Goal: Complete application form: Complete application form

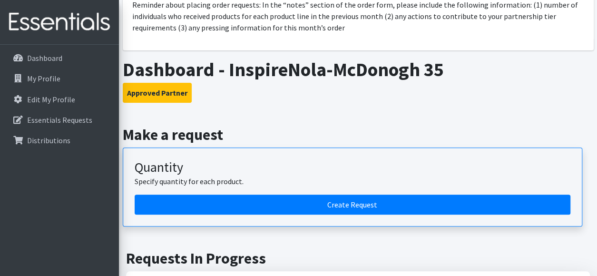
scroll to position [95, 0]
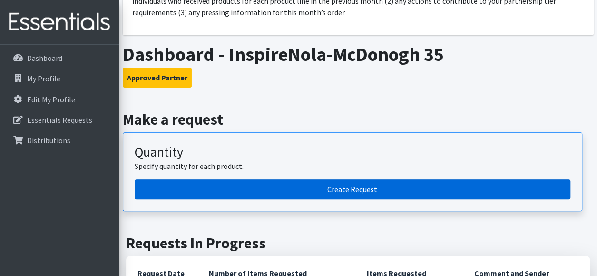
click at [344, 188] on link "Create Request" at bounding box center [353, 189] width 436 height 20
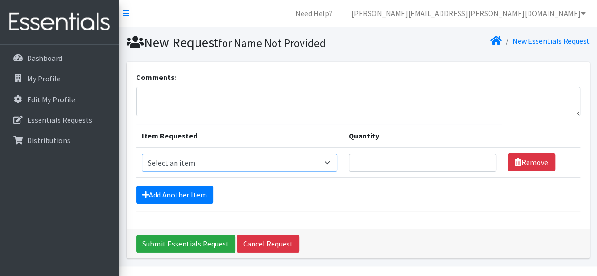
click at [331, 166] on select "Select an item PS - Liners PS - Pad, Overnight PS - Pad, Regular PS - Tampons, …" at bounding box center [240, 163] width 196 height 18
select select "2192"
click at [142, 154] on select "Select an item PS - Liners PS - Pad, Overnight PS - Pad, Regular PS - Tampons, …" at bounding box center [240, 163] width 196 height 18
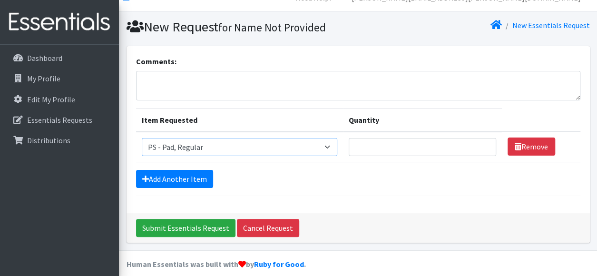
scroll to position [24, 0]
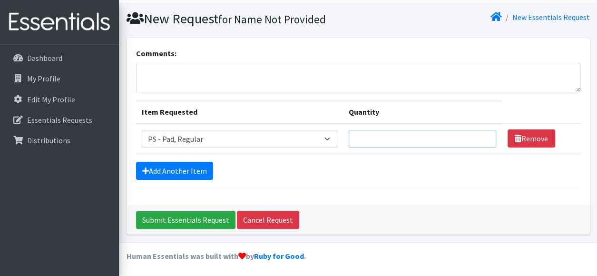
click at [376, 140] on input "Quantity" at bounding box center [423, 139] width 148 height 18
type input "600"
click at [185, 174] on link "Add Another Item" at bounding box center [174, 171] width 77 height 18
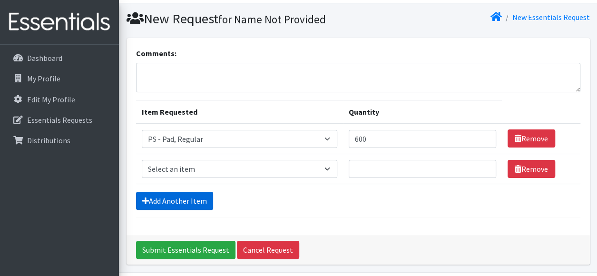
scroll to position [54, 0]
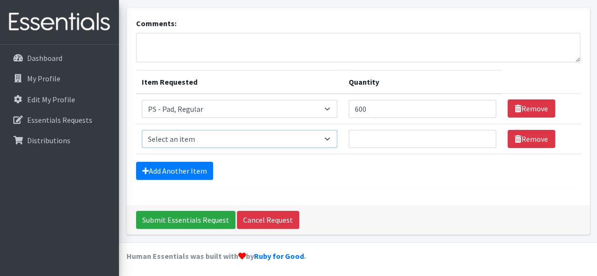
click at [329, 138] on select "Select an item PS - Liners PS - Pad, Overnight PS - Pad, Regular PS - Tampons, …" at bounding box center [240, 139] width 196 height 18
select select "1635"
click at [142, 130] on select "Select an item PS - Liners PS - Pad, Overnight PS - Pad, Regular PS - Tampons, …" at bounding box center [240, 139] width 196 height 18
click at [374, 136] on input "Quantity" at bounding box center [423, 139] width 148 height 18
type input "200"
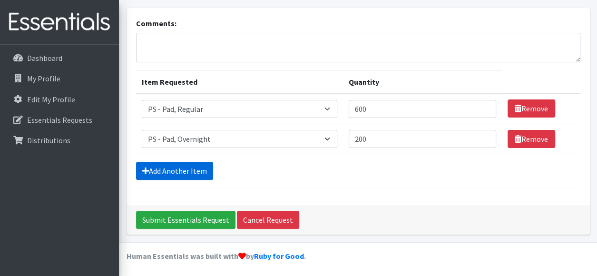
click at [208, 171] on link "Add Another Item" at bounding box center [174, 171] width 77 height 18
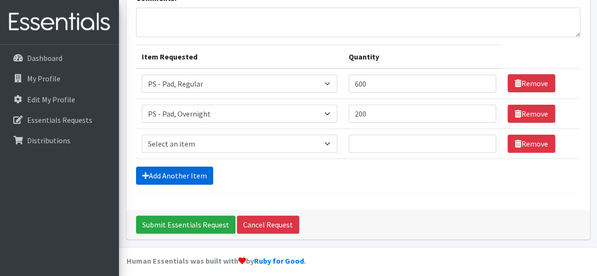
scroll to position [84, 0]
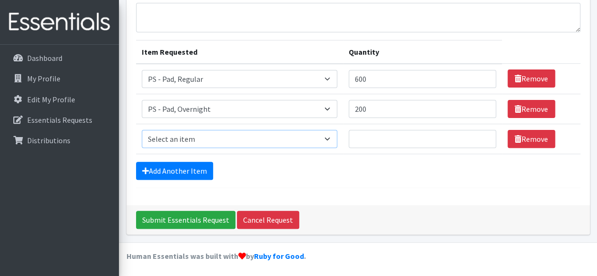
click at [331, 136] on select "Select an item PS - Liners PS - Pad, Overnight PS - Pad, Regular PS - Tampons, …" at bounding box center [240, 139] width 196 height 18
click at [329, 140] on select "Select an item PS - Liners PS - Pad, Overnight PS - Pad, Regular PS - Tampons, …" at bounding box center [240, 139] width 196 height 18
select select "2202"
click at [142, 130] on select "Select an item PS - Liners PS - Pad, Overnight PS - Pad, Regular PS - Tampons, …" at bounding box center [240, 139] width 196 height 18
click at [373, 144] on input "Quantity" at bounding box center [423, 139] width 148 height 18
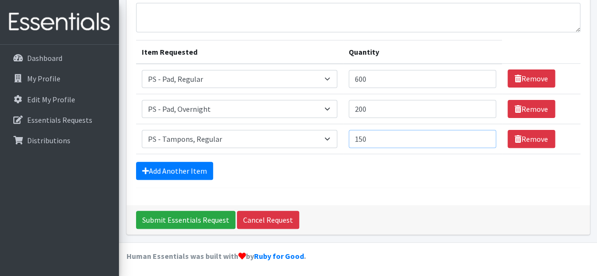
type input "150"
click at [193, 174] on link "Add Another Item" at bounding box center [174, 171] width 77 height 18
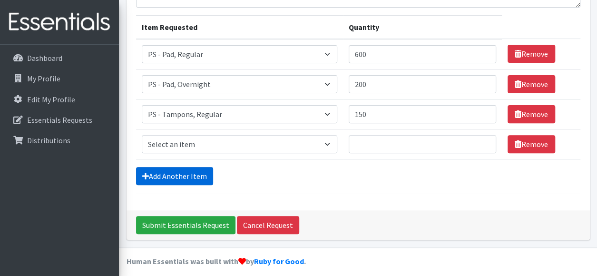
scroll to position [113, 0]
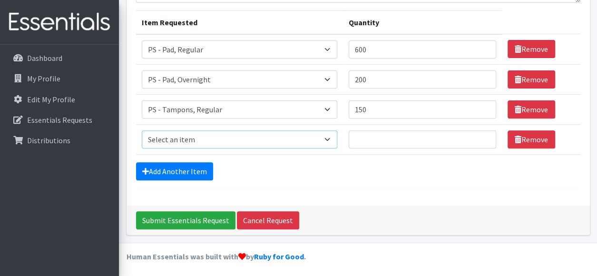
click at [331, 137] on select "Select an item PS - Liners PS - Pad, Overnight PS - Pad, Regular PS - Tampons, …" at bounding box center [240, 139] width 196 height 18
click at [300, 186] on div "Comments: Item Requested Quantity Item Requested Select an item PS - Liners PS …" at bounding box center [359, 77] width 464 height 257
click at [515, 138] on icon at bounding box center [518, 140] width 7 height 8
click at [171, 221] on input "Submit Essentials Request" at bounding box center [185, 220] width 99 height 18
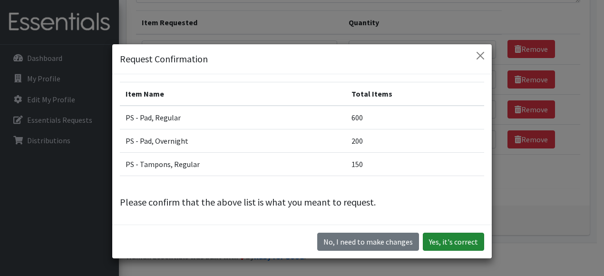
click at [460, 242] on button "Yes, it's correct" at bounding box center [453, 242] width 61 height 18
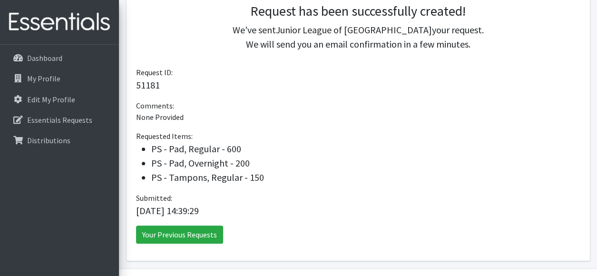
scroll to position [238, 0]
